Goal: Find contact information: Find contact information

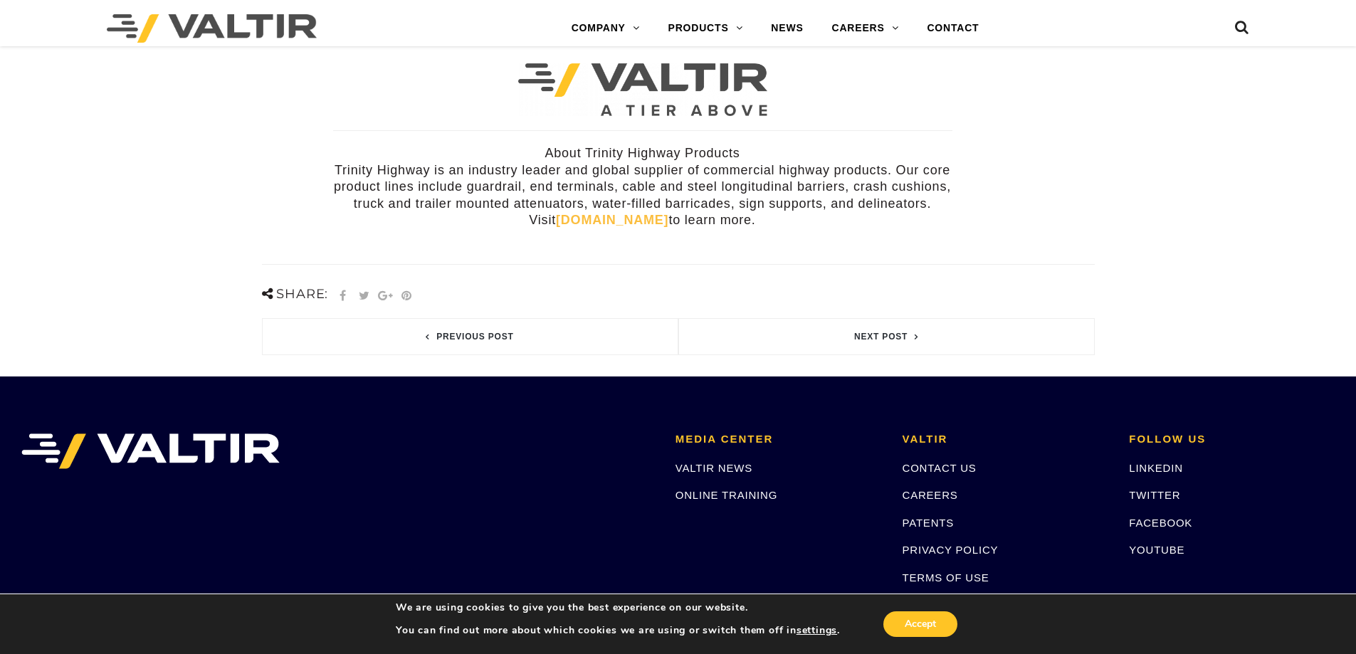
scroll to position [582, 0]
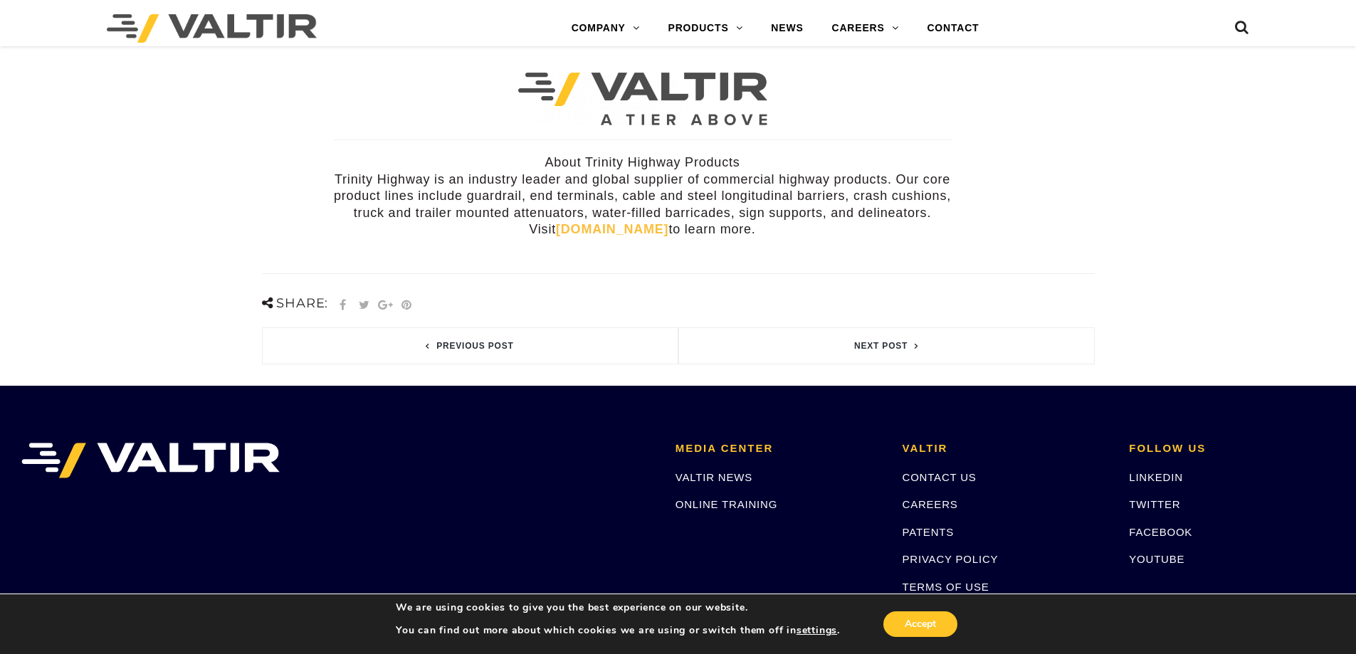
click at [594, 222] on link "trinityhighway.com" at bounding box center [612, 229] width 112 height 14
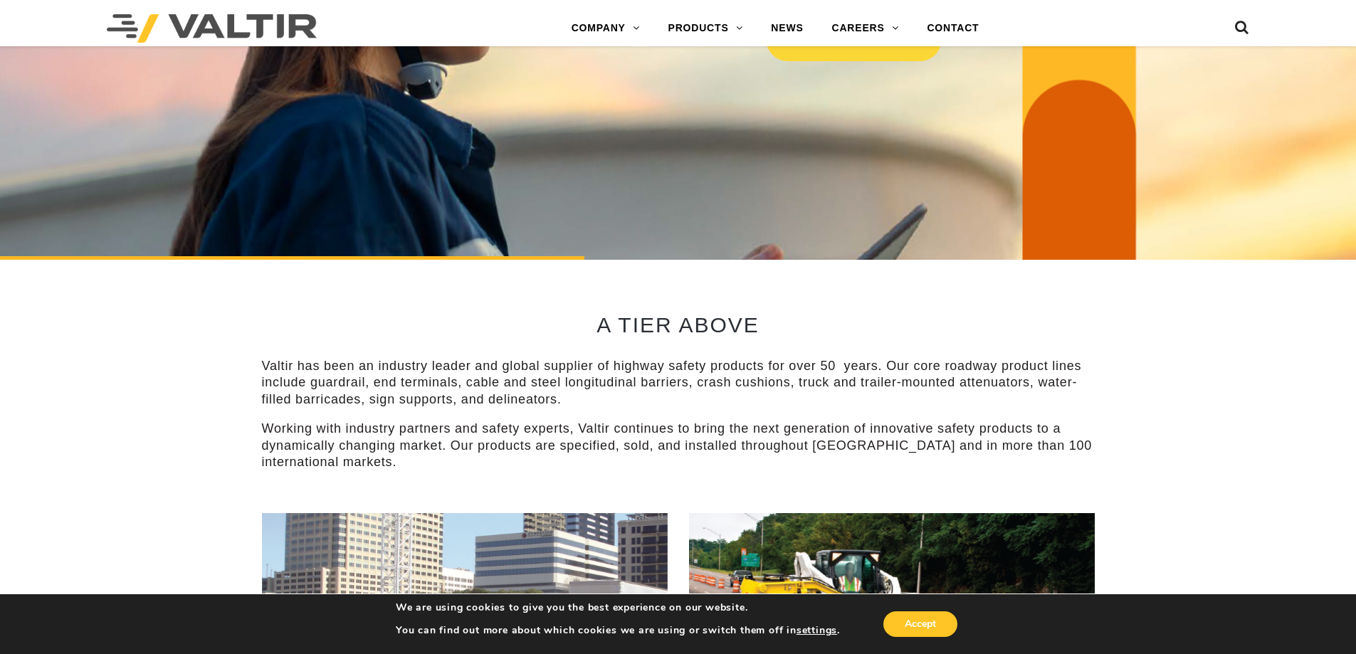
scroll to position [570, 0]
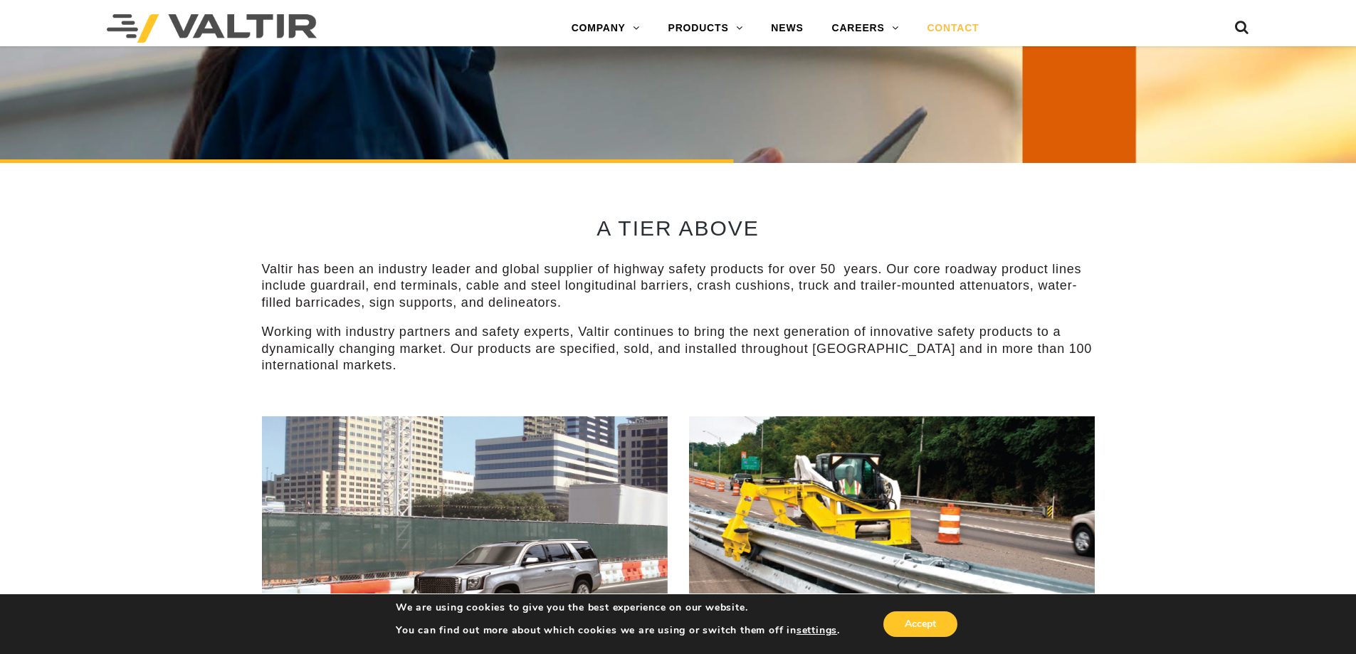
click at [953, 29] on link "CONTACT" at bounding box center [953, 28] width 80 height 28
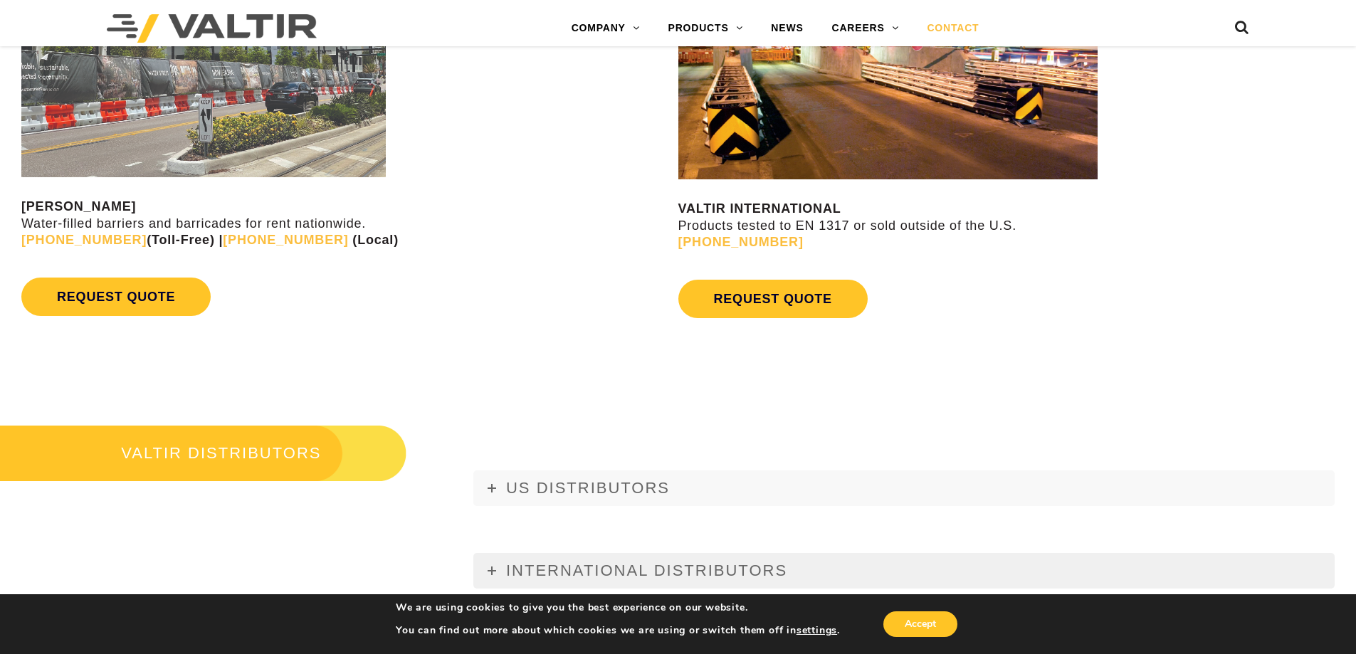
scroll to position [1709, 0]
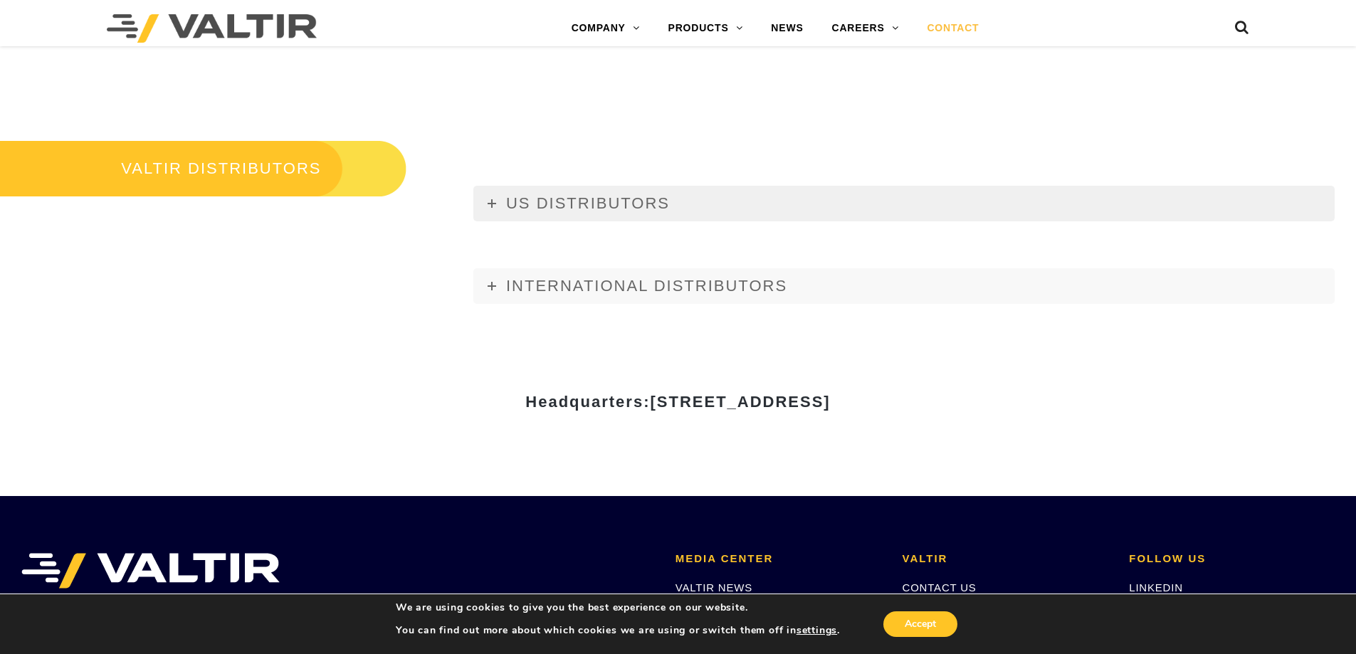
click at [568, 197] on span "US DISTRIBUTORS" at bounding box center [588, 203] width 164 height 18
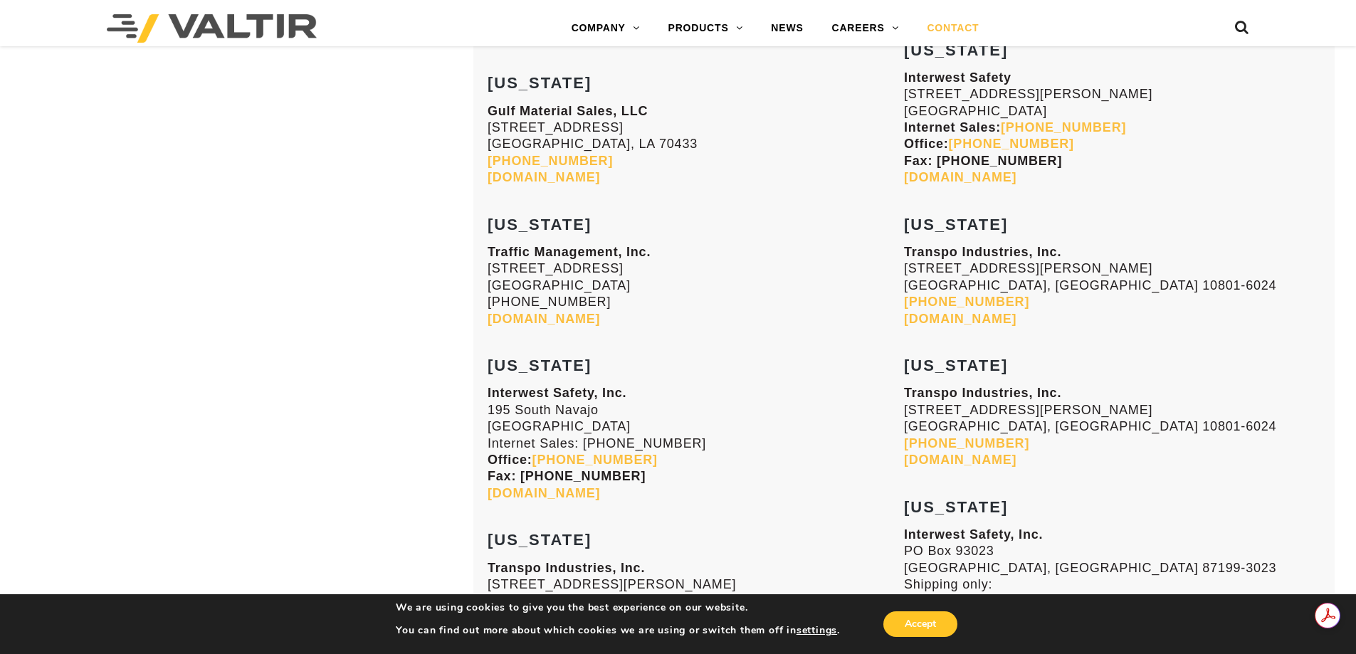
scroll to position [2349, 0]
